Goal: Complete application form

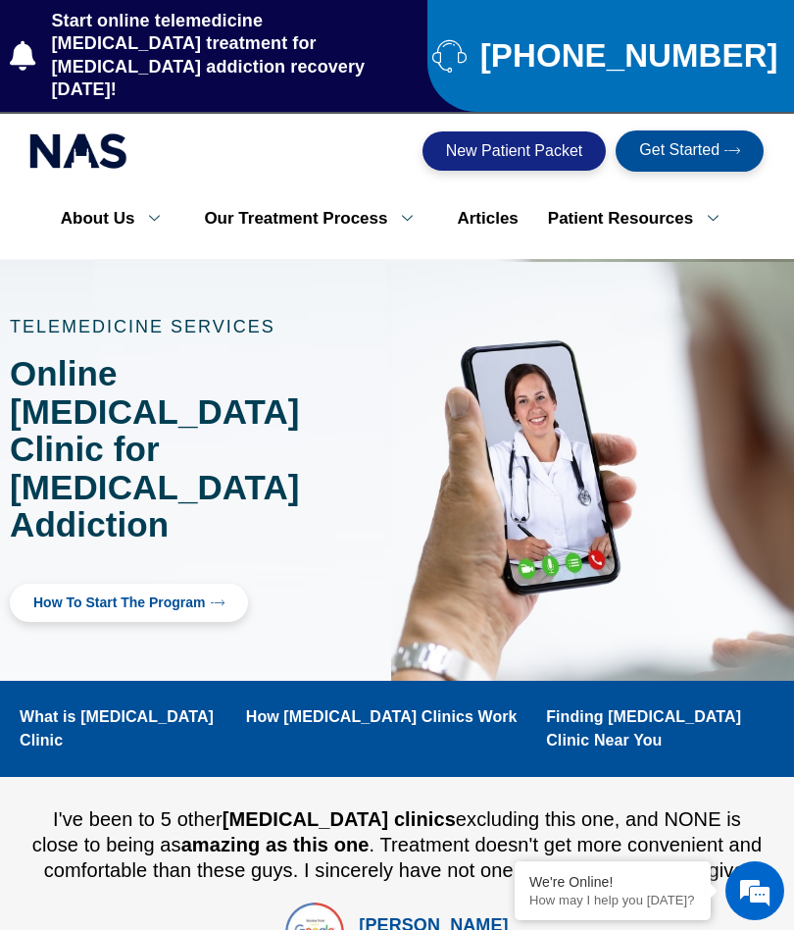
click at [701, 142] on span "Get Started" at bounding box center [679, 151] width 80 height 18
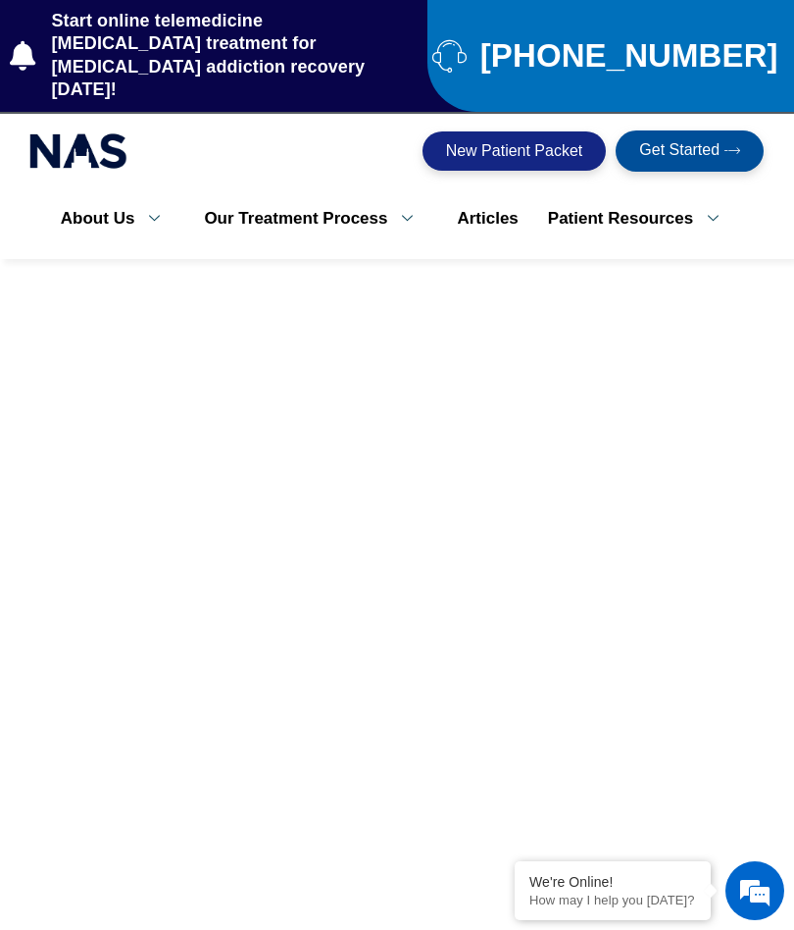
click at [549, 143] on span "New Patient Packet" at bounding box center [514, 151] width 137 height 16
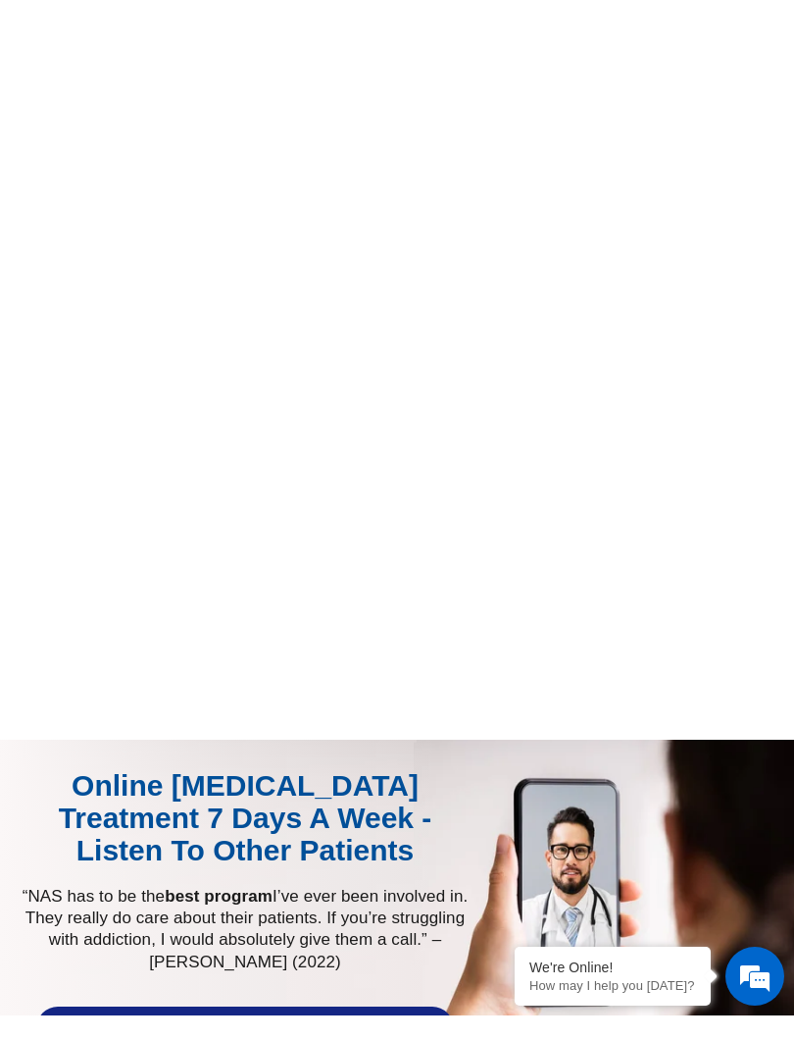
scroll to position [1194, 0]
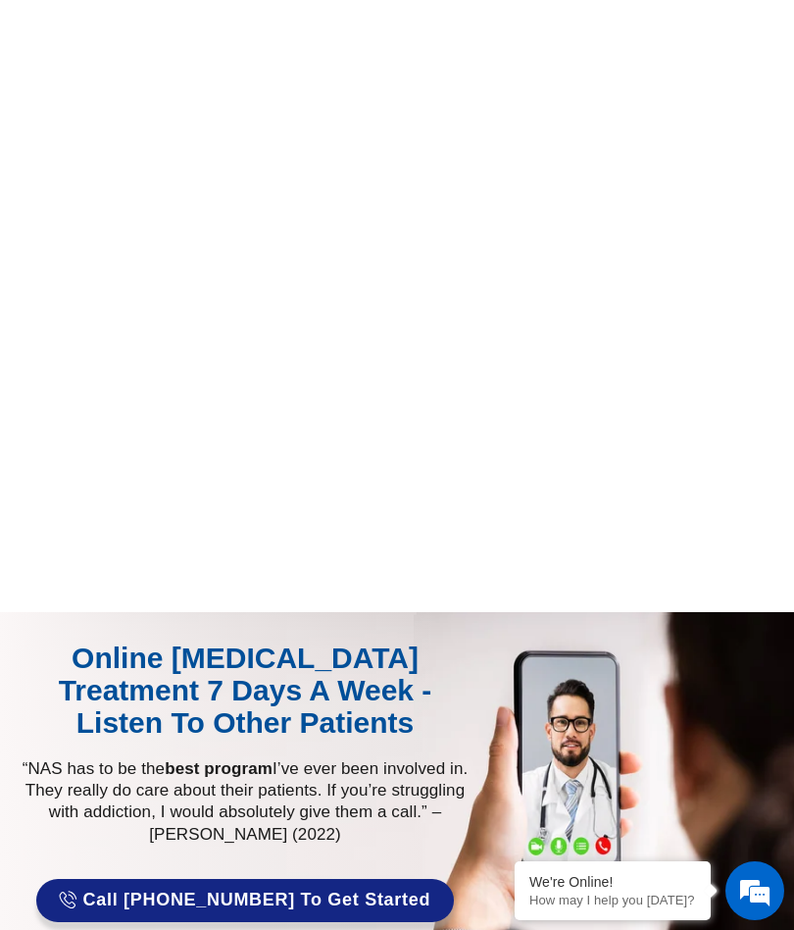
scroll to position [1295, 0]
click at [497, 904] on div at bounding box center [397, 788] width 794 height 350
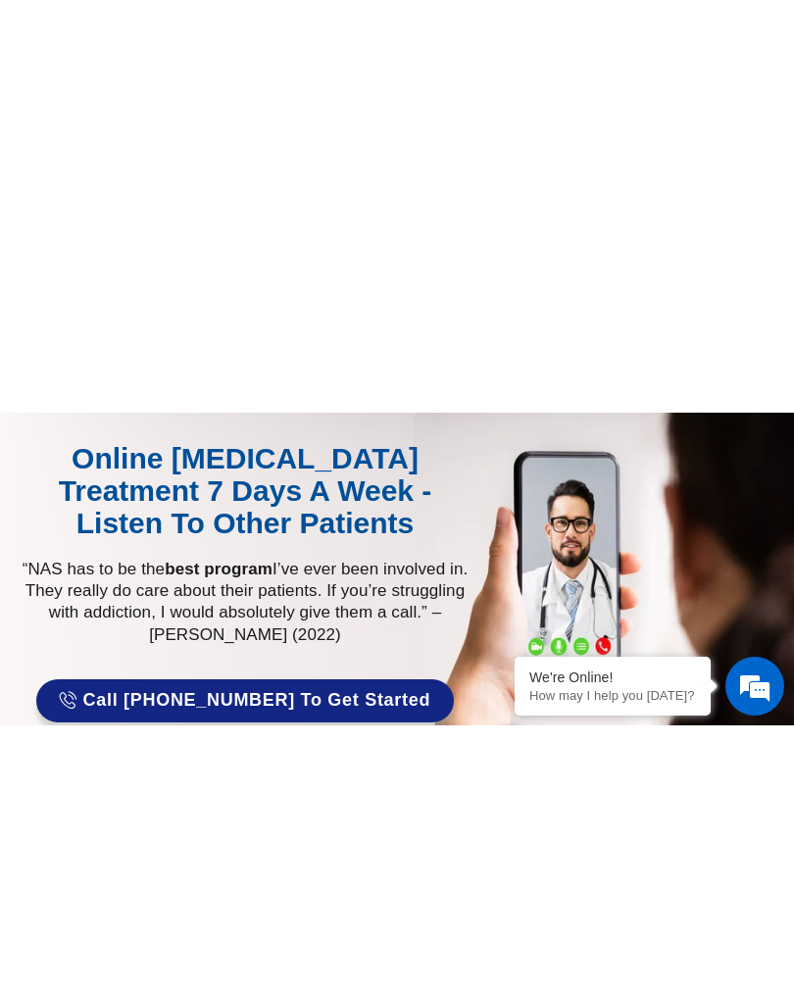
scroll to position [1251, 0]
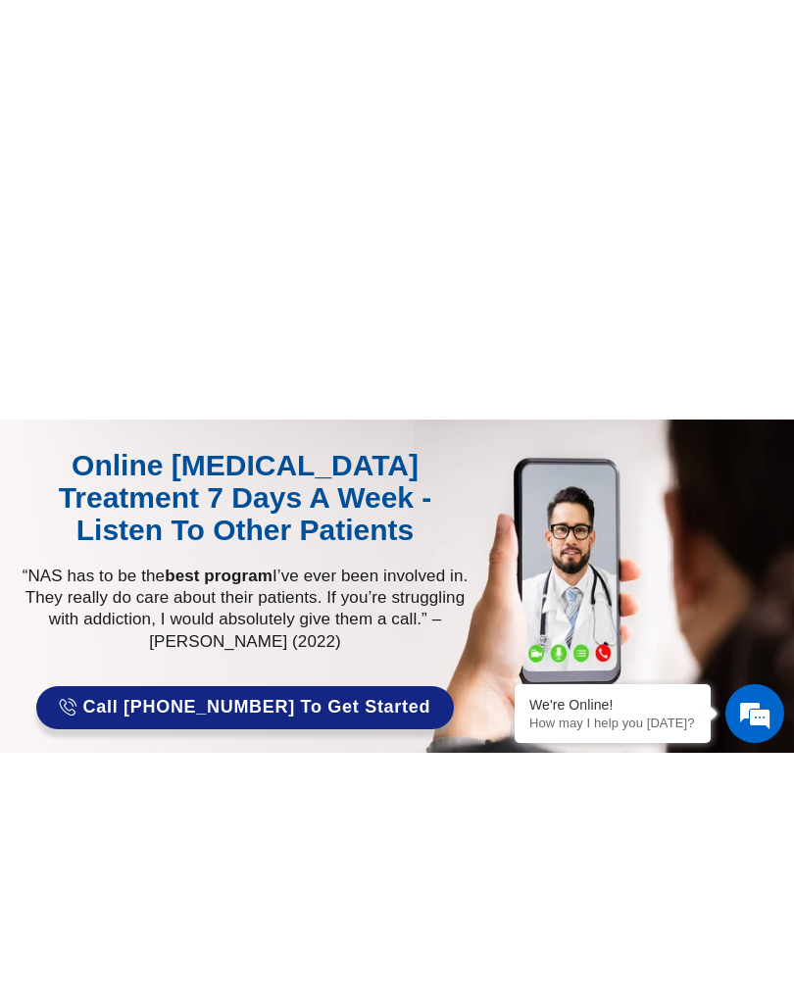
click at [49, 331] on div "click here to fill-out new patient packet form to get started with Suboxone Tre…" at bounding box center [397, 101] width 775 height 994
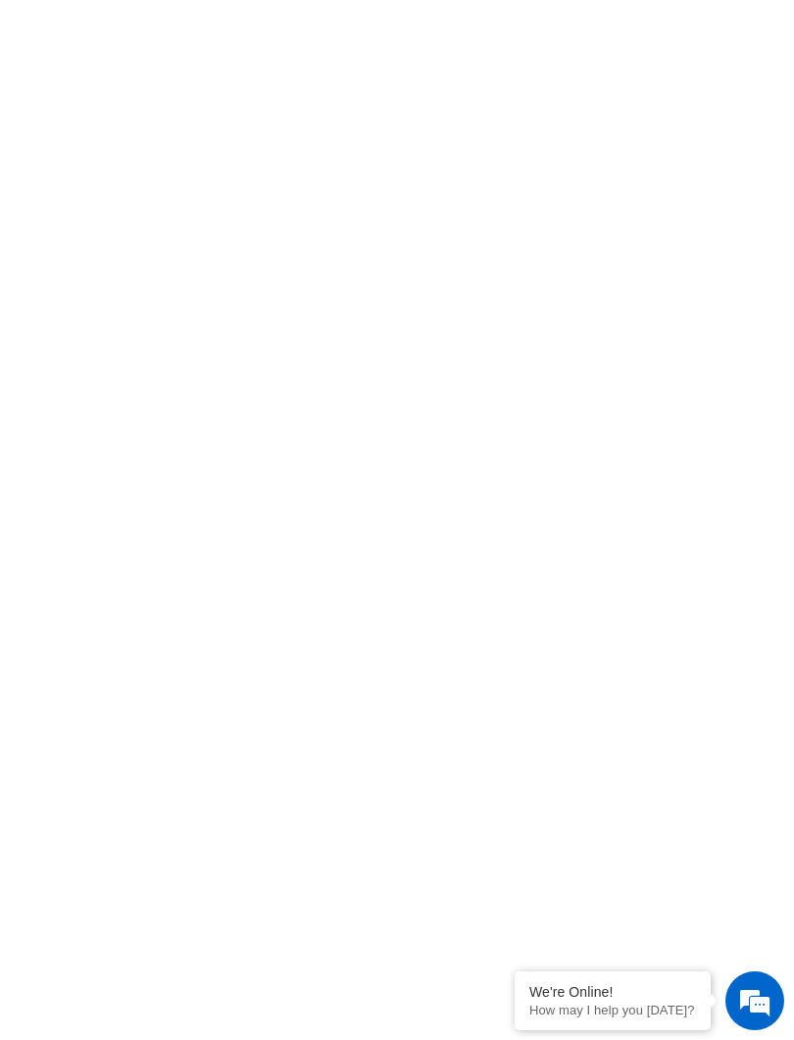
scroll to position [922, 0]
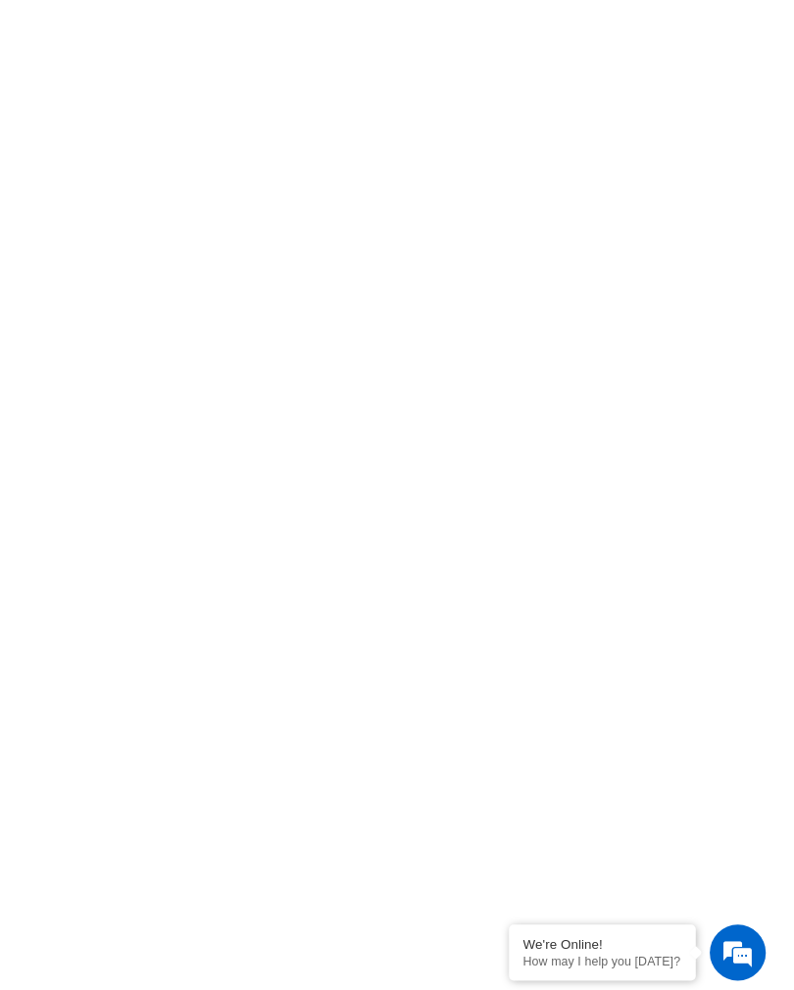
scroll to position [2916, 0]
